Goal: Information Seeking & Learning: Learn about a topic

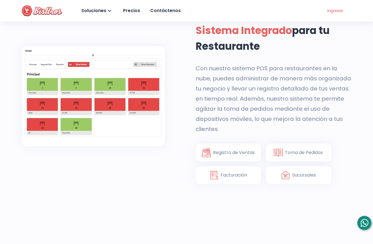
scroll to position [303, 0]
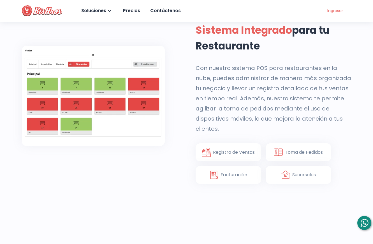
click at [294, 152] on div "Toma de Pedidos" at bounding box center [304, 152] width 38 height 8
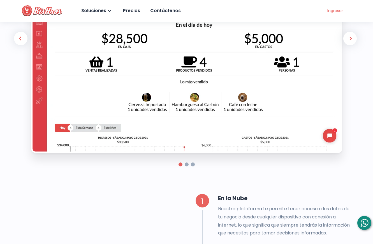
scroll to position [660, 0]
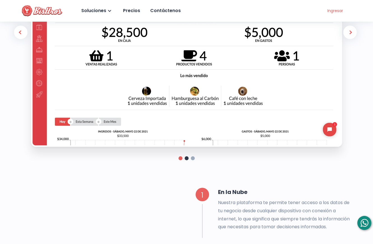
click at [186, 158] on li at bounding box center [187, 158] width 4 height 4
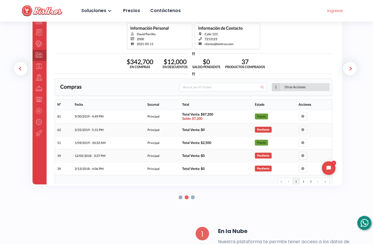
scroll to position [633, 0]
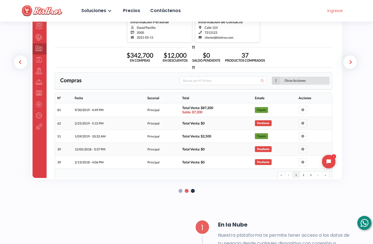
click at [192, 190] on li at bounding box center [193, 191] width 4 height 4
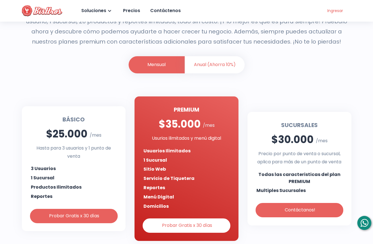
scroll to position [1148, 0]
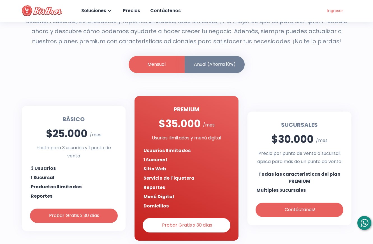
click at [206, 73] on li "Anual (Ahorra 10%)" at bounding box center [215, 64] width 60 height 17
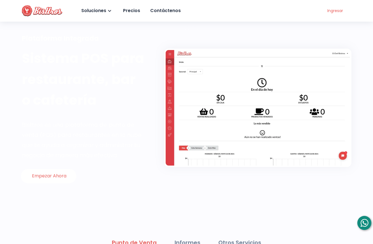
scroll to position [0, 0]
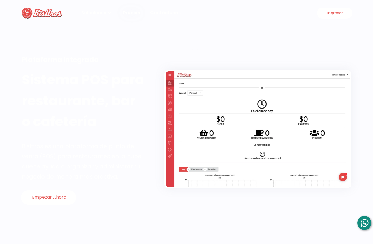
click at [130, 10] on div "Precios" at bounding box center [131, 13] width 18 height 8
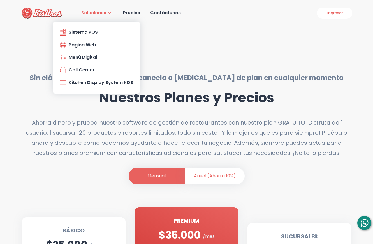
click at [102, 12] on div "Soluciones" at bounding box center [93, 13] width 26 height 8
click at [85, 48] on div "Página Web" at bounding box center [78, 45] width 36 height 8
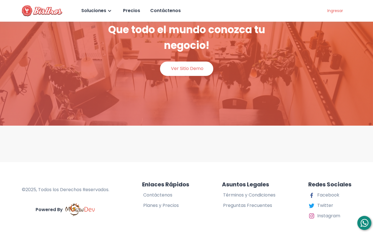
scroll to position [743, 0]
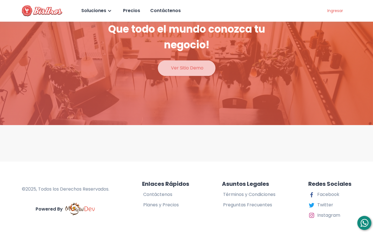
click at [190, 70] on div "Ver Sitio Demo" at bounding box center [187, 68] width 34 height 8
